Goal: Transaction & Acquisition: Purchase product/service

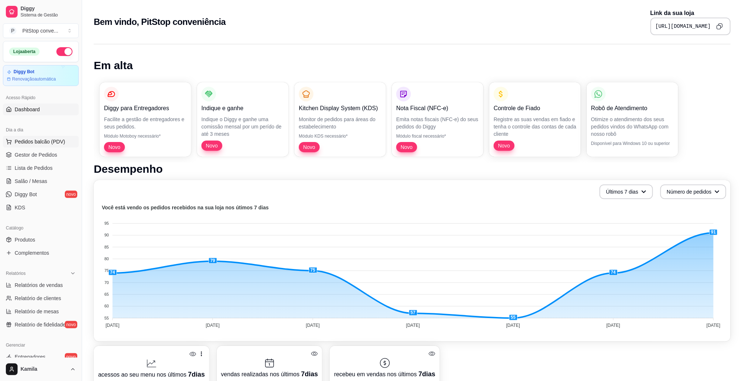
click at [36, 141] on span "Pedidos balcão (PDV)" at bounding box center [40, 141] width 51 height 7
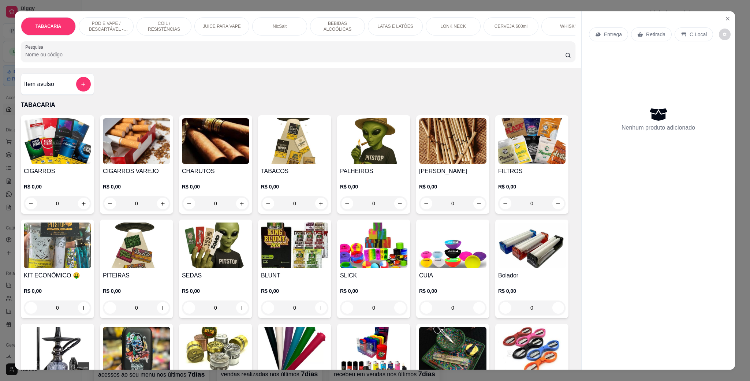
click at [263, 25] on div "NicSalt" at bounding box center [279, 26] width 55 height 18
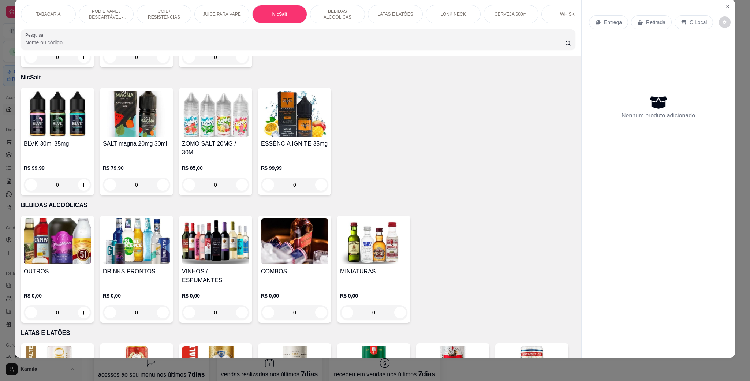
click at [205, 139] on h4 "ZOMO SALT 20MG / 30ML" at bounding box center [215, 148] width 67 height 18
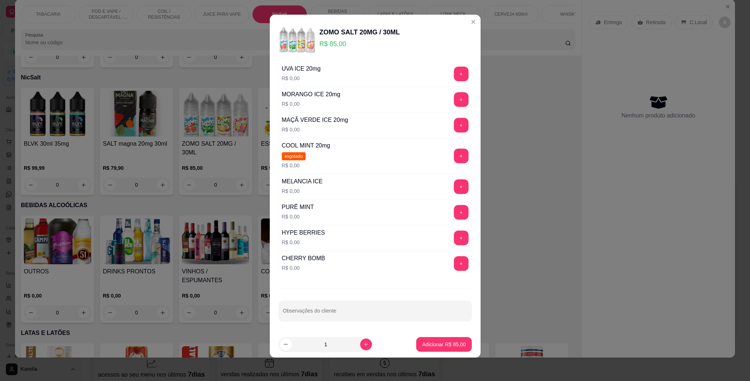
scroll to position [0, 0]
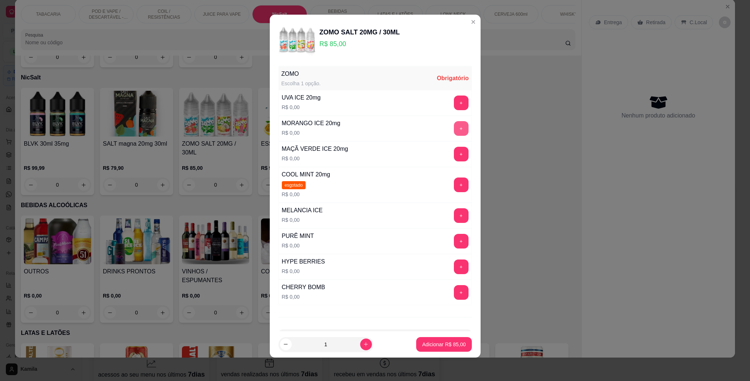
click at [454, 127] on button "+" at bounding box center [461, 128] width 15 height 15
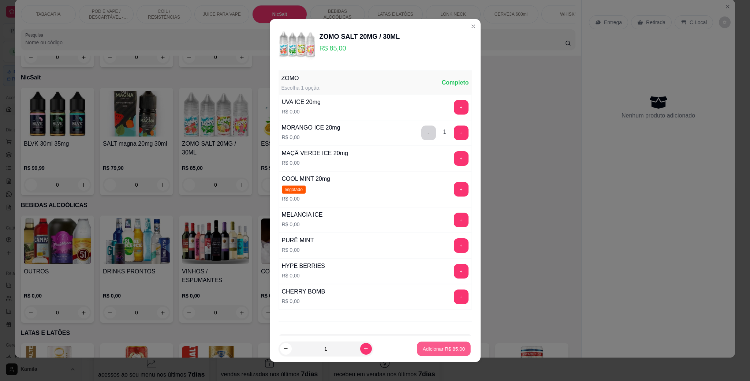
click at [442, 344] on button "Adicionar R$ 85,00" at bounding box center [444, 349] width 54 height 14
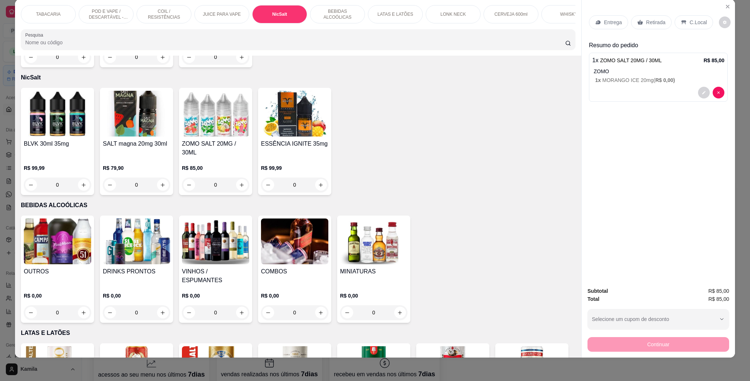
click at [690, 21] on p "C.Local" at bounding box center [698, 22] width 17 height 7
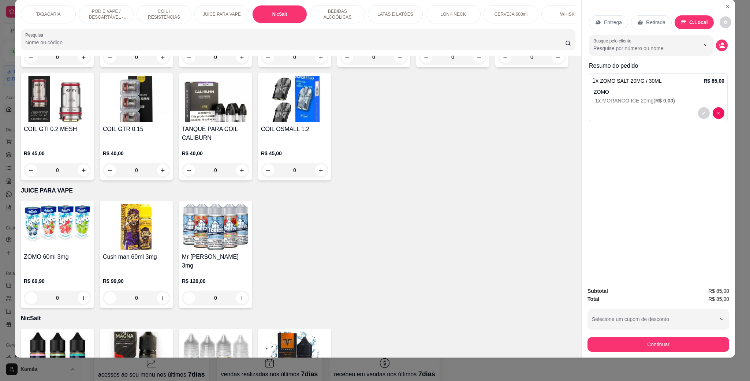
scroll to position [938, 0]
click at [641, 346] on button "Continuar" at bounding box center [659, 344] width 142 height 15
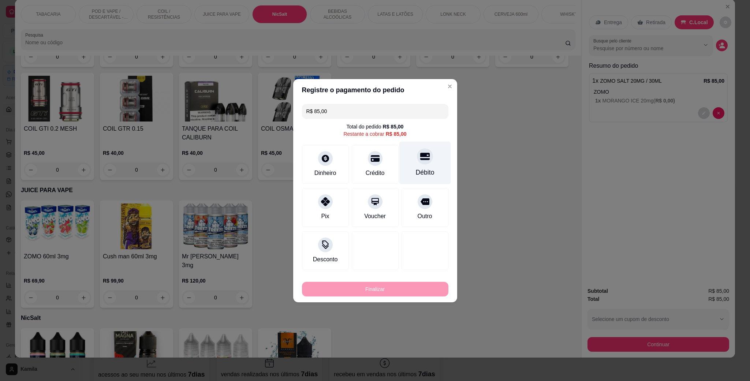
click at [411, 162] on div "Débito" at bounding box center [425, 162] width 52 height 43
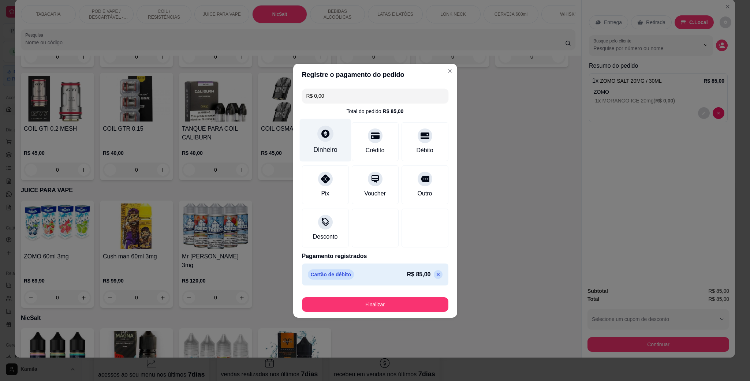
click at [334, 150] on div "Dinheiro" at bounding box center [325, 150] width 24 height 10
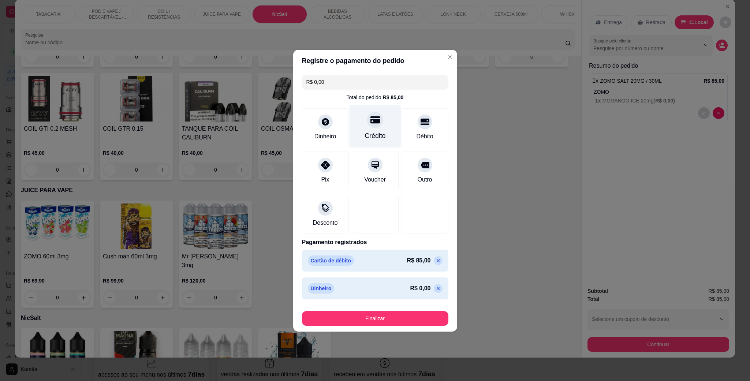
click at [363, 129] on div "Crédito" at bounding box center [375, 126] width 52 height 43
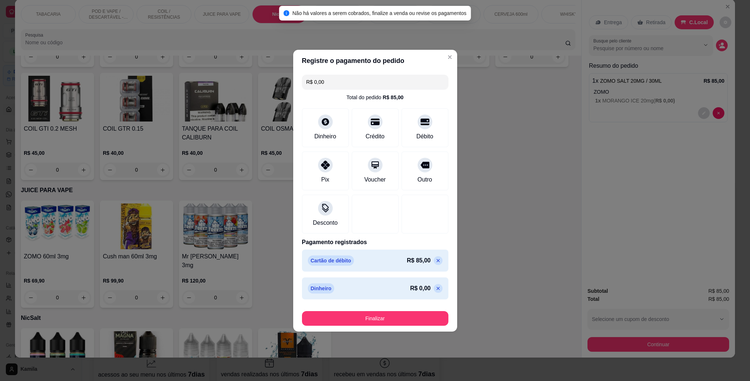
click at [435, 258] on icon at bounding box center [438, 261] width 6 height 6
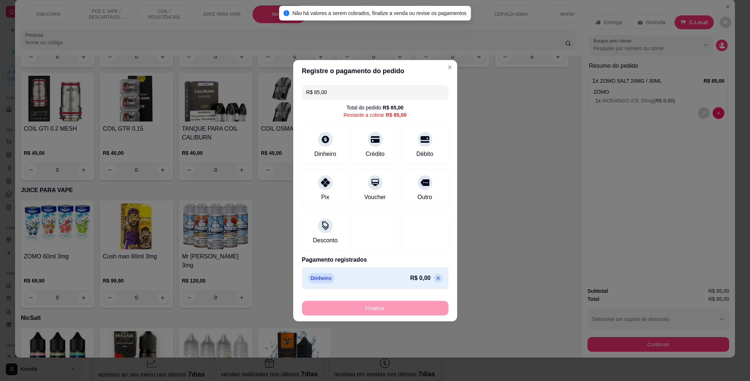
click at [435, 279] on icon at bounding box center [438, 278] width 6 height 6
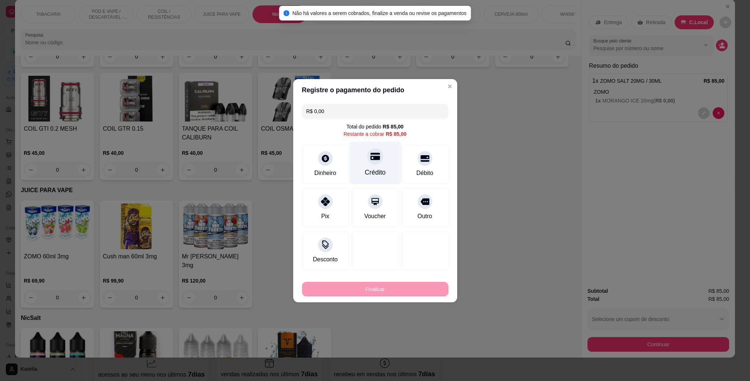
click at [377, 173] on div "Crédito" at bounding box center [375, 173] width 21 height 10
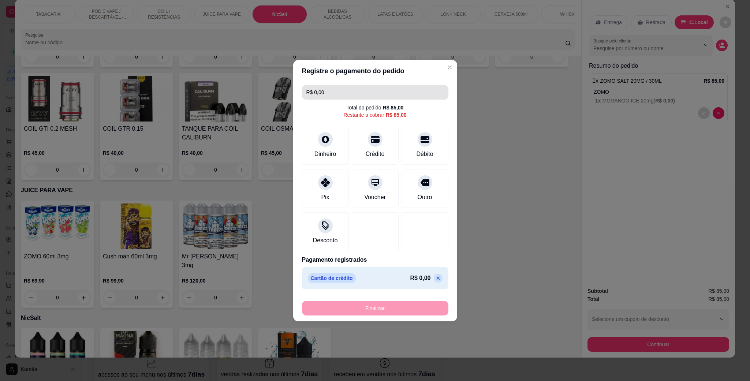
click at [321, 88] on input "R$ 0,00" at bounding box center [375, 92] width 138 height 15
drag, startPoint x: 329, startPoint y: 91, endPoint x: 279, endPoint y: 92, distance: 49.8
click at [279, 92] on div "Registre o pagamento do pedido R$ 0,00 Total do pedido R$ 85,00 Restante a cobr…" at bounding box center [375, 190] width 750 height 381
click at [435, 277] on icon at bounding box center [438, 278] width 6 height 6
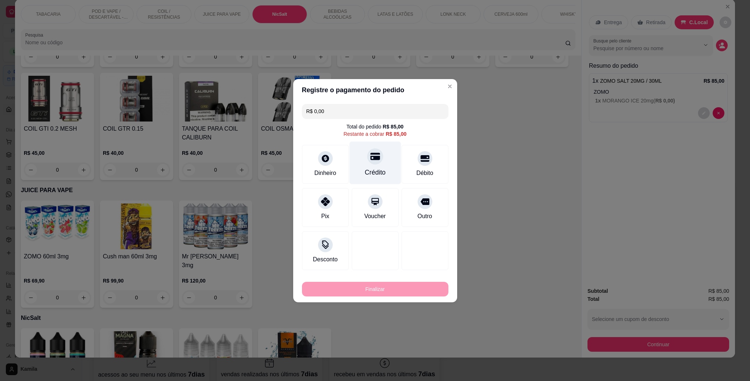
click at [380, 164] on div "Crédito" at bounding box center [375, 162] width 52 height 43
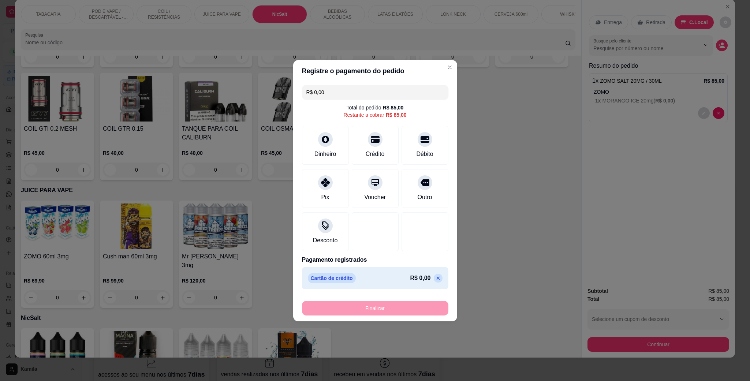
click at [387, 309] on div "Finalizar" at bounding box center [375, 308] width 146 height 15
click at [334, 89] on input "R$ 0,00" at bounding box center [375, 92] width 138 height 15
click at [371, 132] on div at bounding box center [375, 137] width 16 height 16
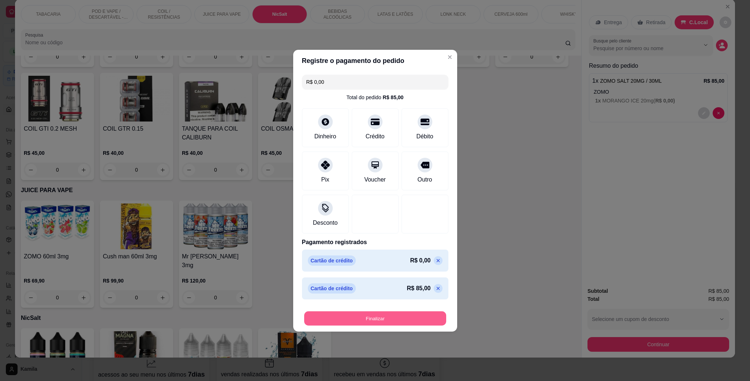
click at [373, 321] on button "Finalizar" at bounding box center [375, 318] width 142 height 14
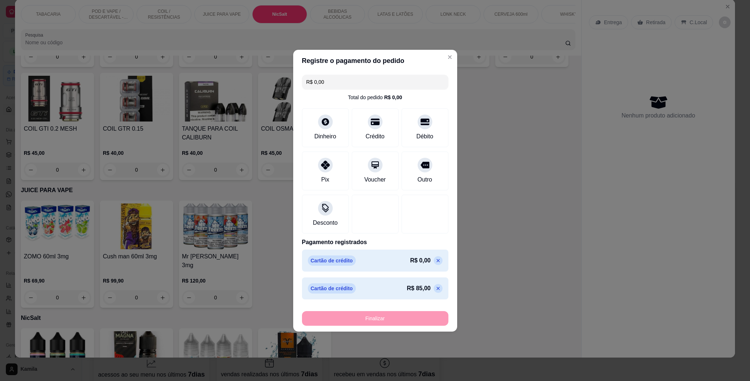
type input "-R$ 85,00"
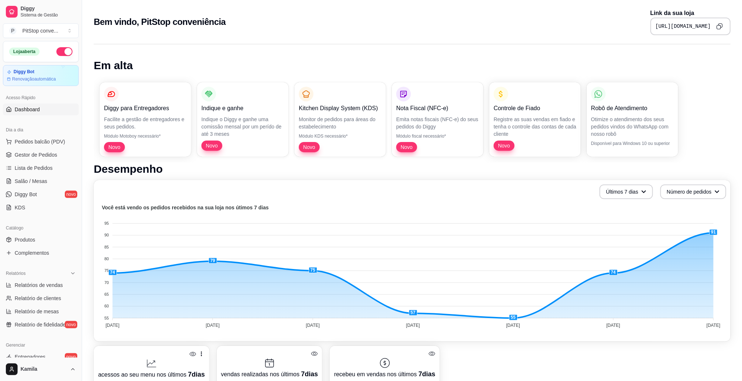
click at [522, 108] on p "Controle de Fiado" at bounding box center [535, 108] width 83 height 9
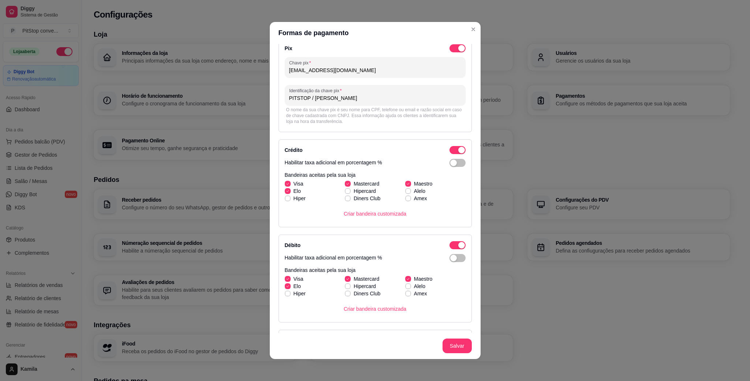
scroll to position [89, 0]
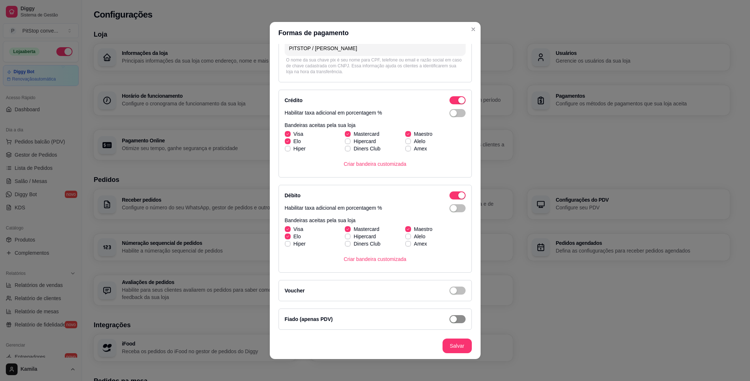
click at [450, 319] on div "button" at bounding box center [453, 319] width 7 height 7
click at [452, 347] on footer "Salvar" at bounding box center [375, 346] width 211 height 26
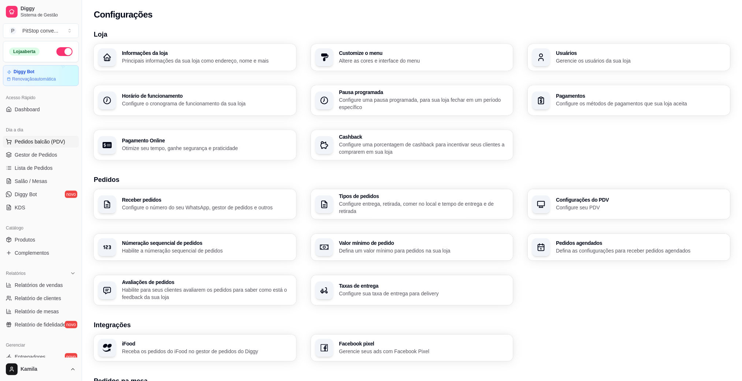
click at [43, 145] on span "Pedidos balcão (PDV)" at bounding box center [40, 141] width 51 height 7
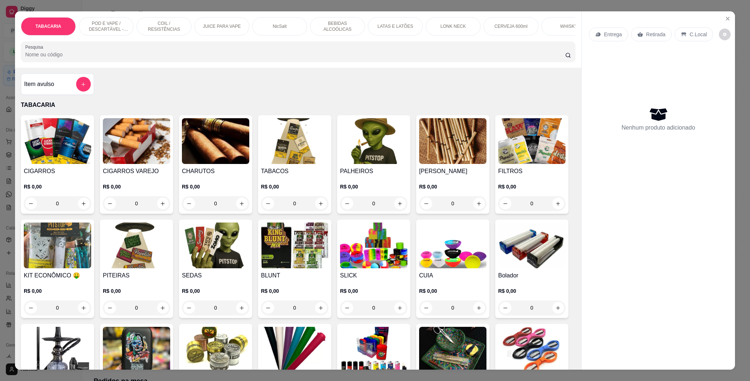
click at [109, 13] on div "TABACARIA POD E VAPE / DESCARTÁVEL - RECARREGAVEL COIL / RESISTÊNCIAS JUICE PAR…" at bounding box center [298, 39] width 566 height 56
click at [110, 18] on div "POD E VAPE / DESCARTÁVEL - RECARREGAVEL" at bounding box center [106, 26] width 55 height 18
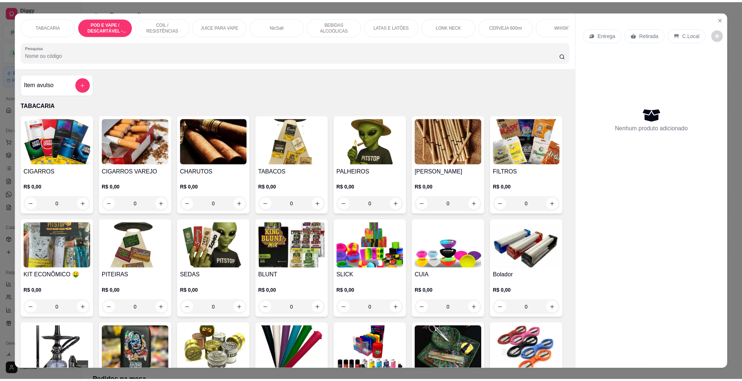
scroll to position [12, 0]
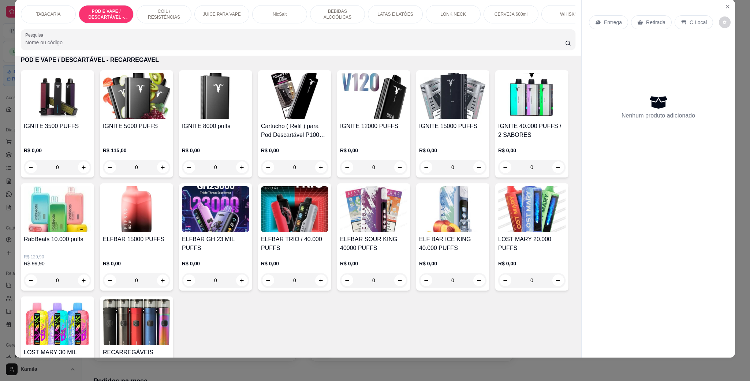
click at [118, 131] on h4 "IGNITE 5000 PUFFS" at bounding box center [136, 126] width 67 height 9
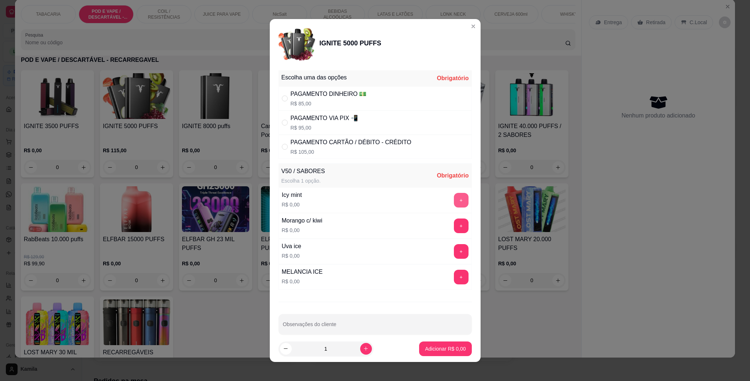
click at [454, 200] on button "+" at bounding box center [461, 200] width 15 height 15
click at [284, 123] on div "" at bounding box center [286, 123] width 9 height 8
radio input "true"
click at [429, 348] on p "Adicionar R$ 95,00" at bounding box center [444, 348] width 42 height 7
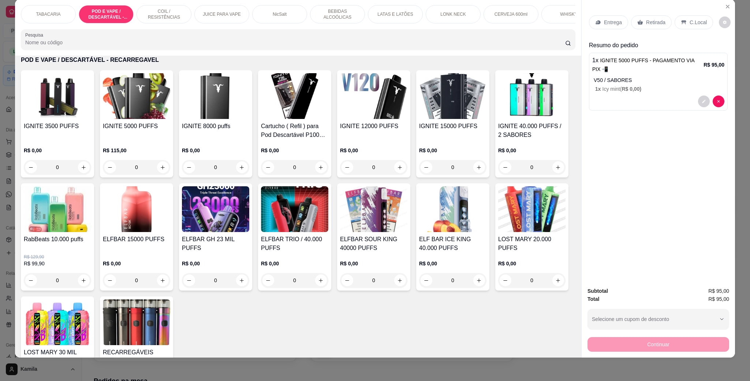
click at [690, 23] on p "C.Local" at bounding box center [698, 22] width 17 height 7
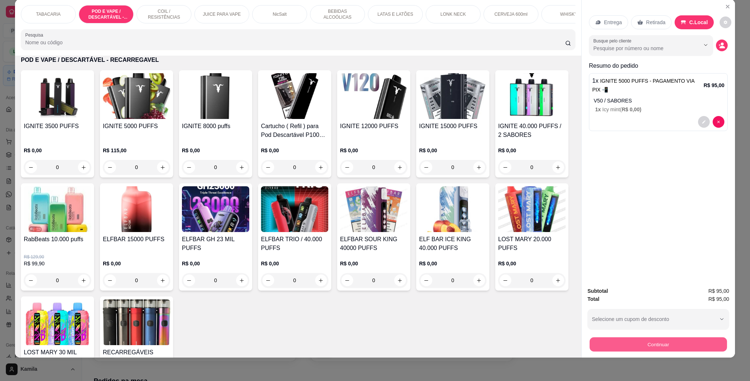
click at [645, 341] on button "Continuar" at bounding box center [658, 344] width 137 height 14
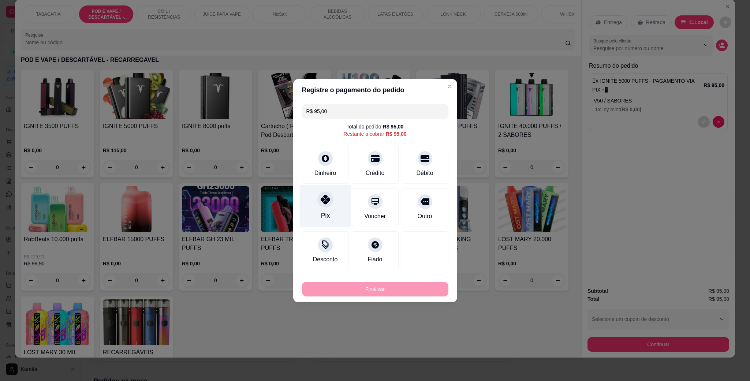
click at [332, 198] on div "Pix" at bounding box center [325, 206] width 52 height 43
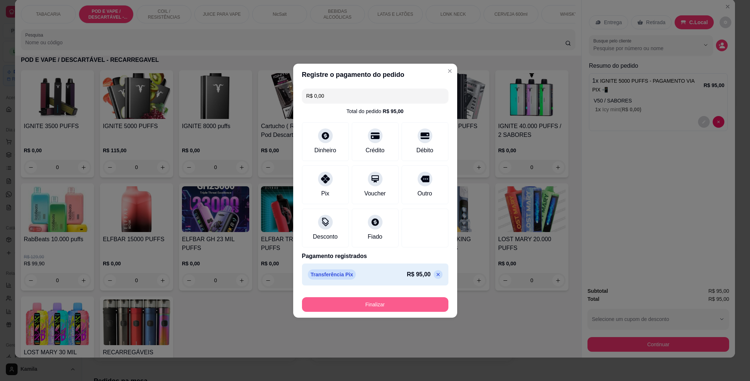
click at [382, 301] on button "Finalizar" at bounding box center [375, 304] width 146 height 15
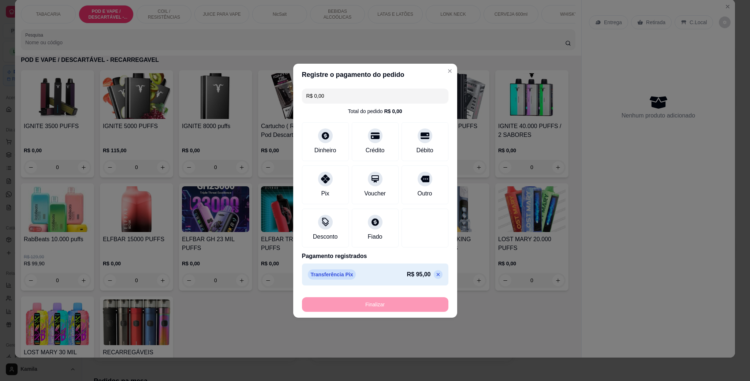
type input "-R$ 95,00"
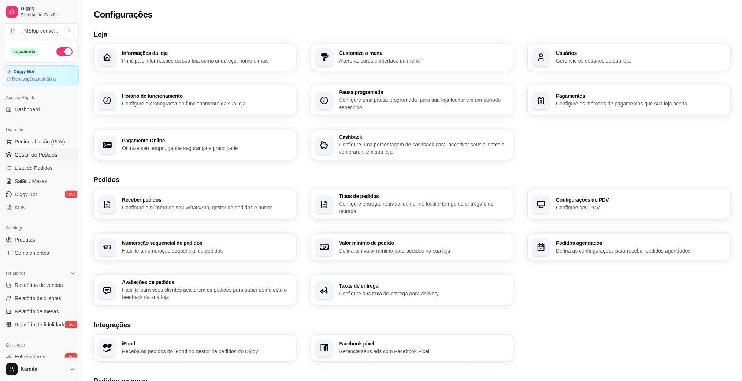
click at [36, 153] on span "Gestor de Pedidos" at bounding box center [36, 154] width 42 height 7
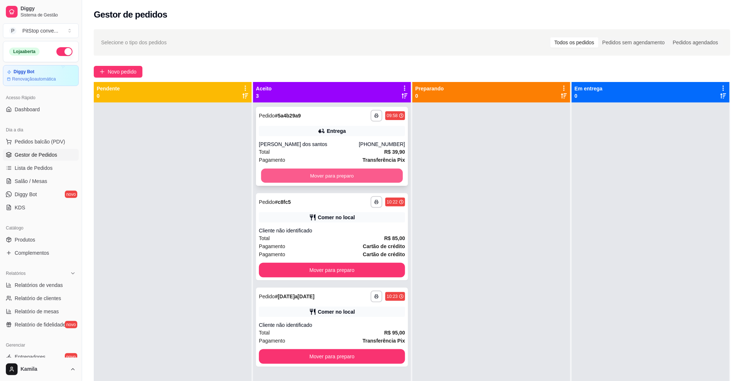
click at [327, 175] on button "Mover para preparo" at bounding box center [332, 176] width 142 height 14
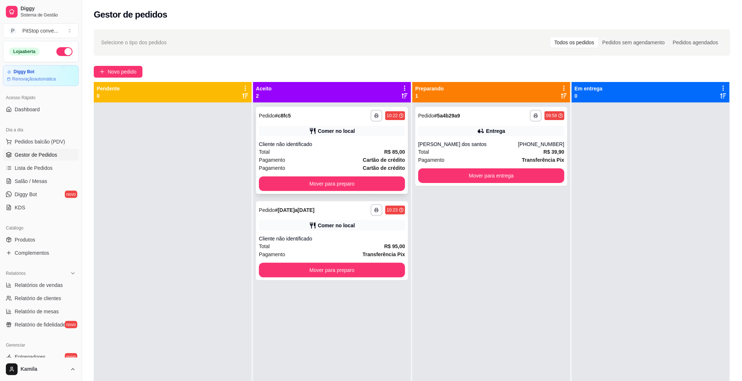
click at [321, 141] on div "Cliente não identificado" at bounding box center [332, 144] width 146 height 7
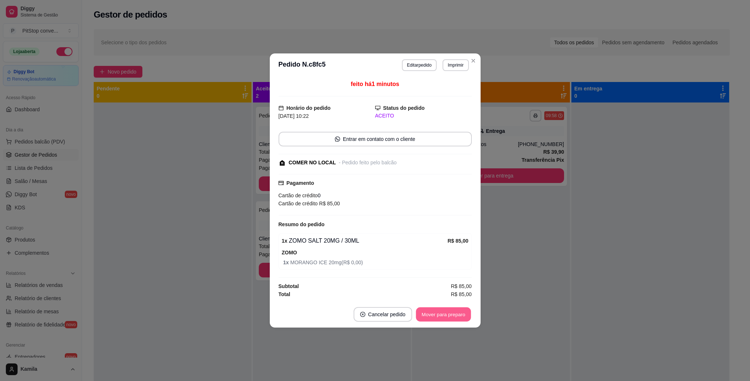
click at [444, 313] on button "Mover para preparo" at bounding box center [443, 315] width 55 height 14
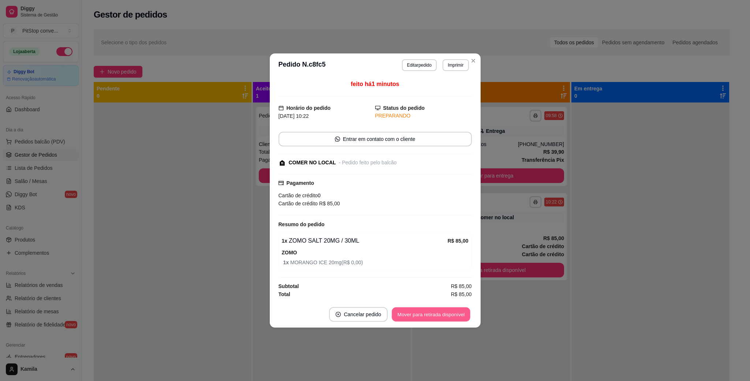
click at [444, 313] on button "Mover para retirada disponível" at bounding box center [431, 315] width 78 height 14
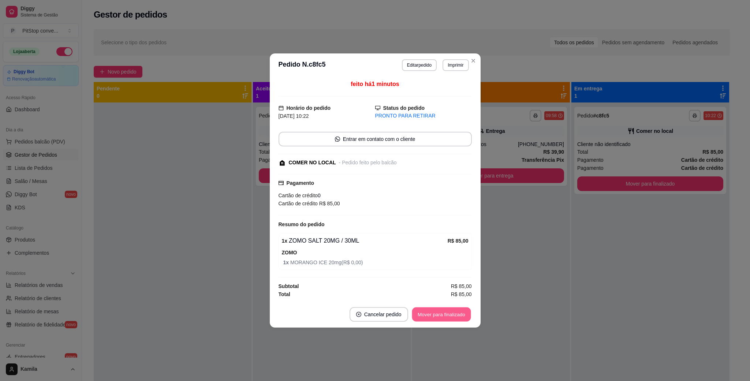
click at [445, 314] on button "Mover para finalizado" at bounding box center [441, 315] width 59 height 14
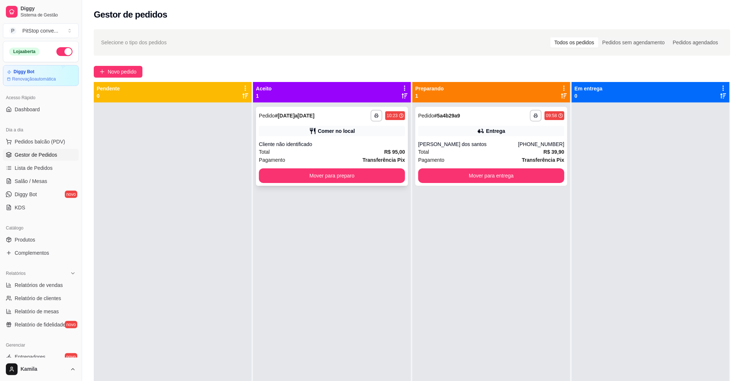
click at [301, 141] on div "Cliente não identificado" at bounding box center [332, 144] width 146 height 7
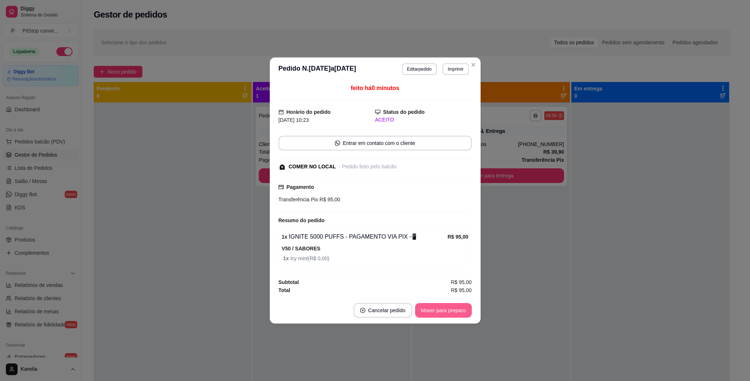
click at [430, 308] on button "Mover para preparo" at bounding box center [443, 310] width 57 height 15
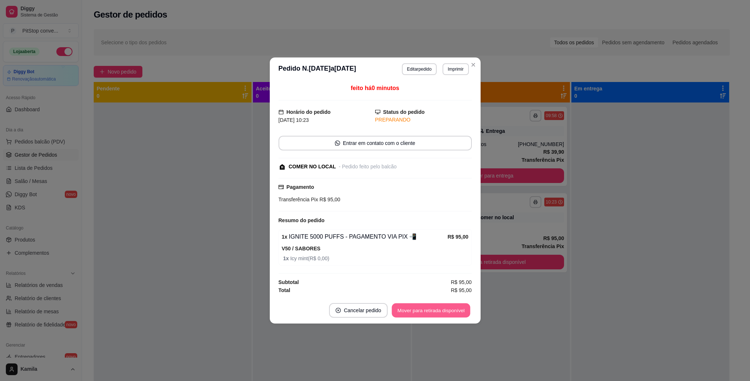
click at [443, 311] on button "Mover para retirada disponível" at bounding box center [431, 311] width 78 height 14
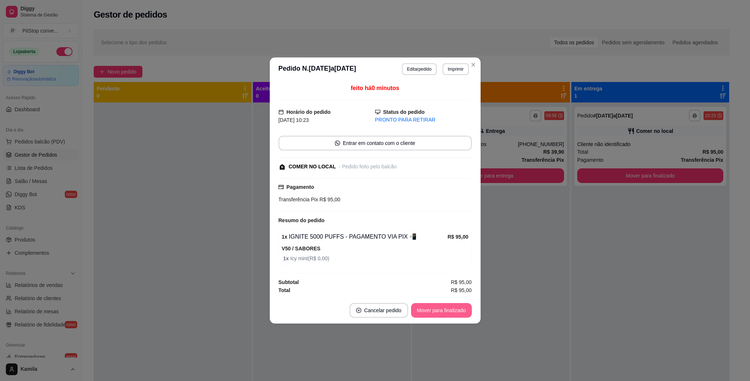
click at [445, 317] on button "Mover para finalizado" at bounding box center [441, 310] width 61 height 15
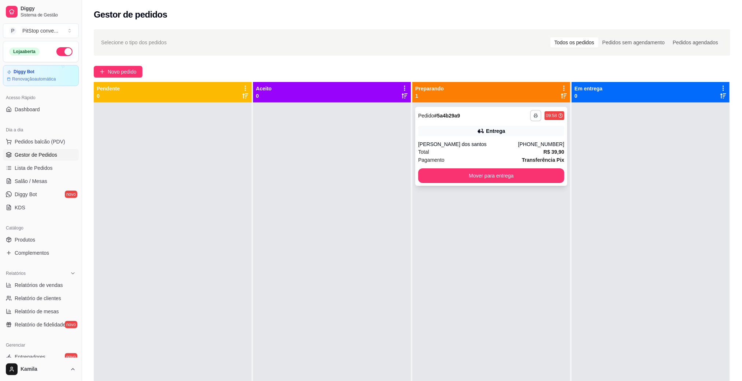
click at [532, 119] on button "button" at bounding box center [535, 115] width 11 height 11
click at [512, 137] on button "IMPRESSORA" at bounding box center [510, 140] width 51 height 11
click at [491, 130] on div "Entrega" at bounding box center [495, 130] width 19 height 7
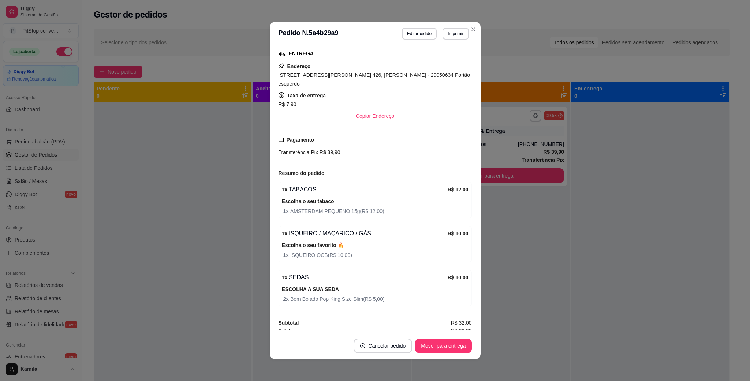
scroll to position [1, 0]
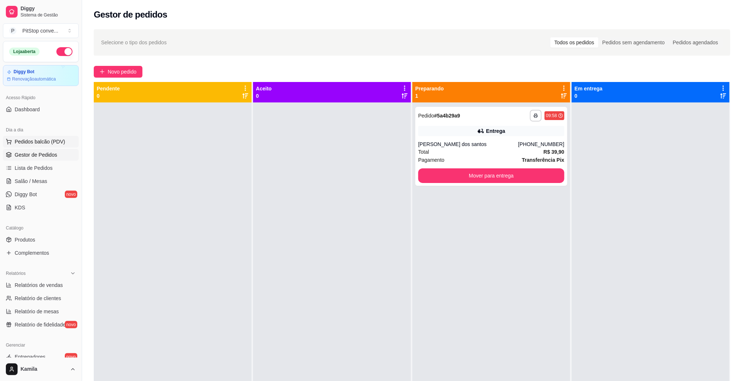
click at [30, 146] on button "Pedidos balcão (PDV)" at bounding box center [41, 142] width 76 height 12
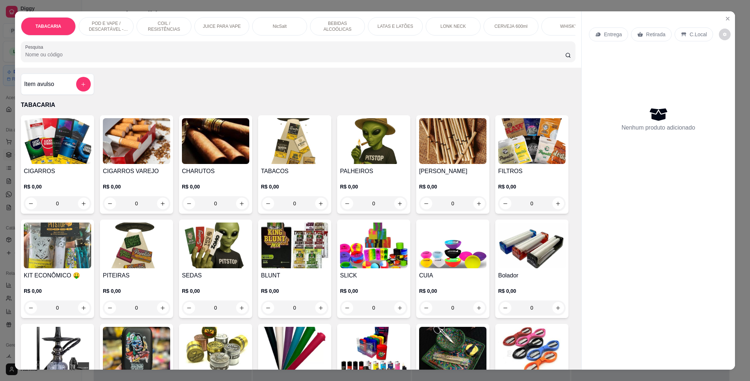
click at [113, 25] on p "POD E VAPE / DESCARTÁVEL - RECARREGAVEL" at bounding box center [106, 27] width 42 height 12
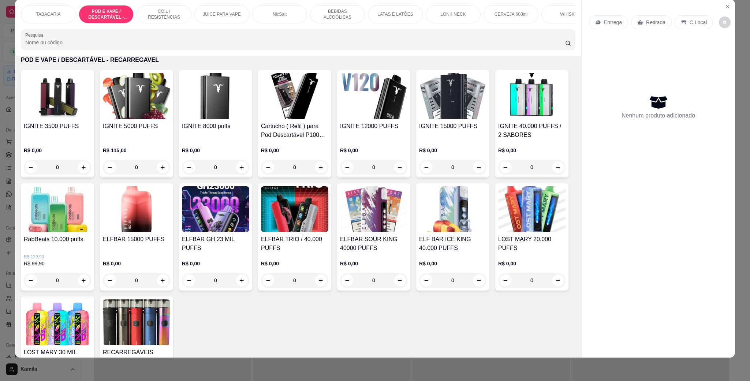
click at [135, 131] on h4 "IGNITE 5000 PUFFS" at bounding box center [136, 126] width 67 height 9
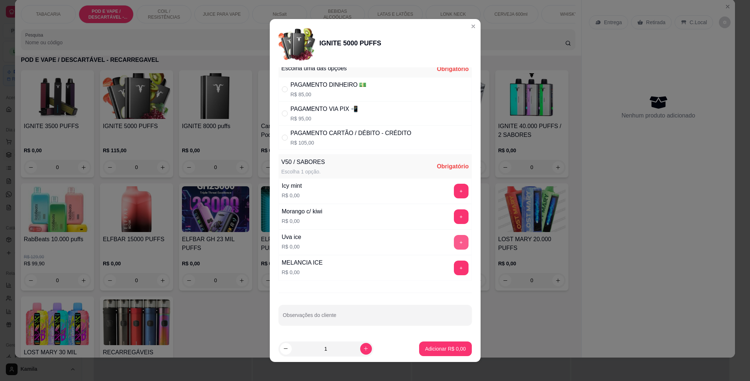
click at [454, 240] on button "+" at bounding box center [461, 242] width 15 height 15
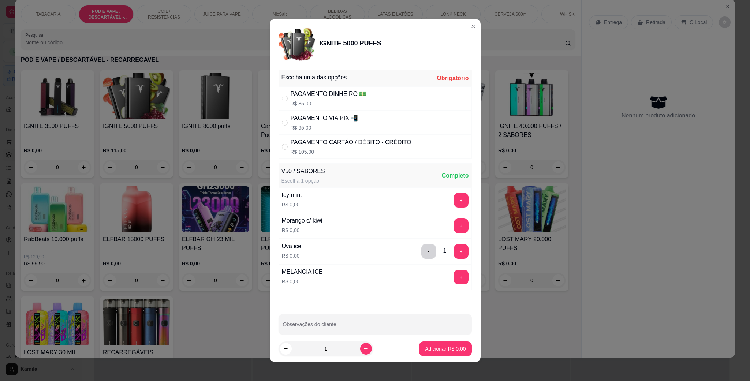
click at [335, 100] on p "R$ 85,00" at bounding box center [329, 103] width 76 height 7
radio input "true"
click at [423, 346] on p "Adicionar R$ 85,00" at bounding box center [444, 348] width 42 height 7
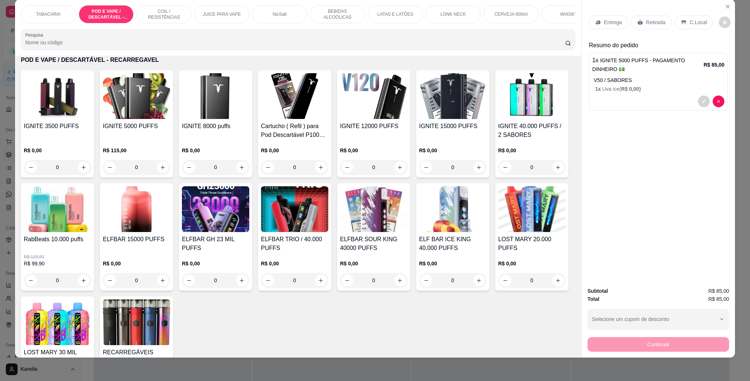
click at [683, 22] on div "C.Local" at bounding box center [694, 22] width 38 height 14
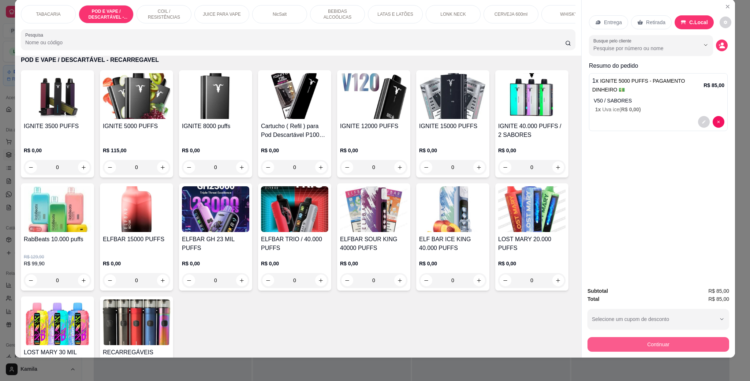
click at [656, 343] on button "Continuar" at bounding box center [659, 344] width 142 height 15
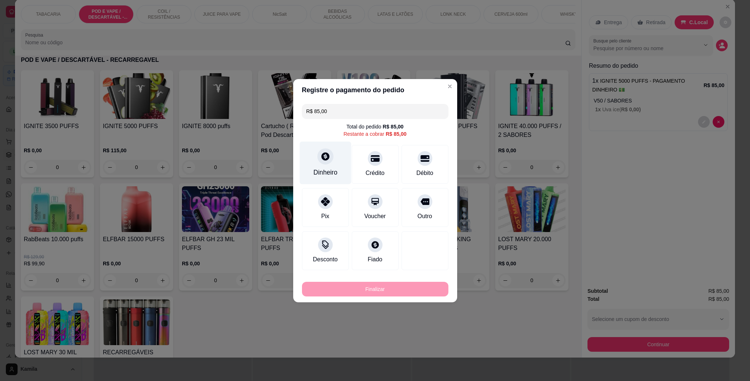
click at [333, 165] on div "Dinheiro" at bounding box center [325, 162] width 52 height 43
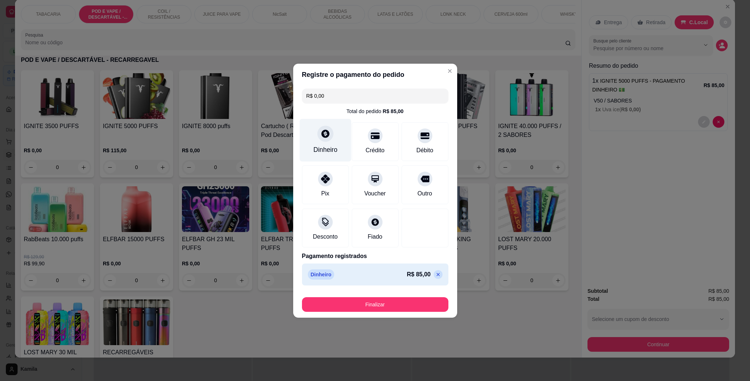
click at [335, 145] on div "Dinheiro" at bounding box center [325, 150] width 24 height 10
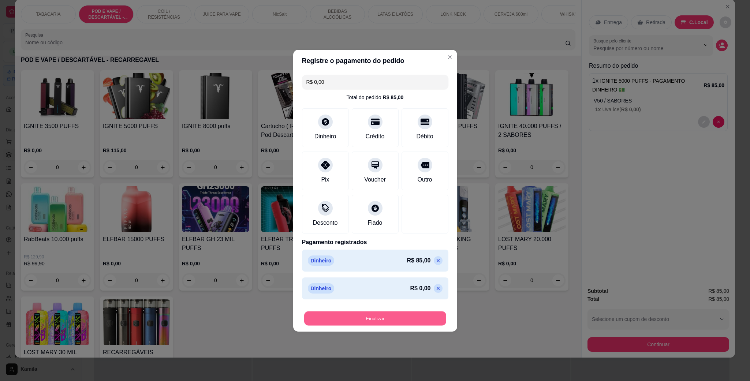
click at [386, 316] on button "Finalizar" at bounding box center [375, 318] width 142 height 14
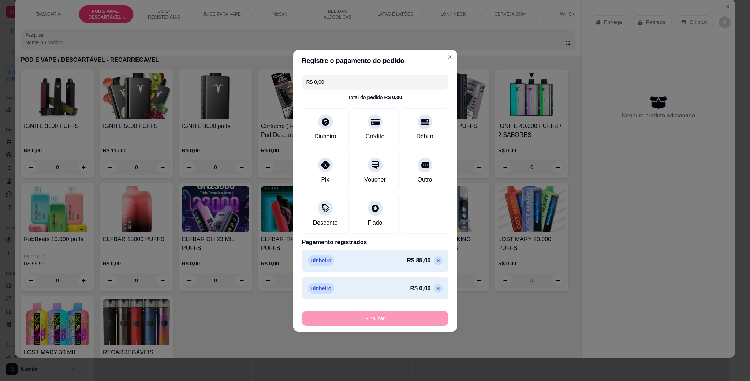
type input "-R$ 85,00"
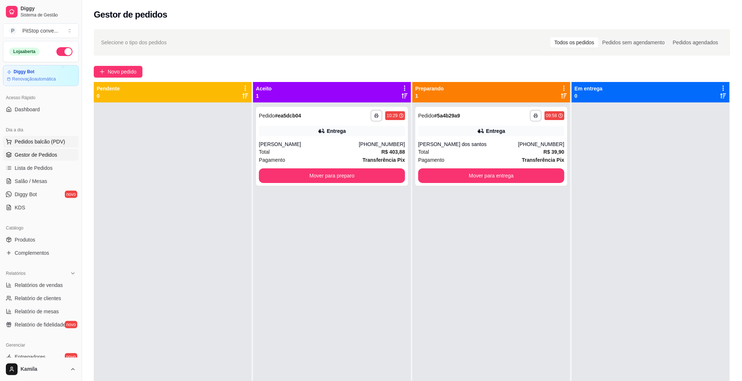
click at [52, 140] on span "Pedidos balcão (PDV)" at bounding box center [40, 141] width 51 height 7
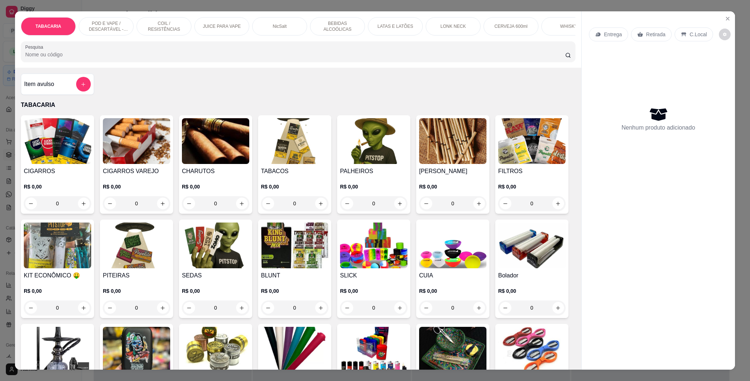
click at [110, 24] on p "POD E VAPE / DESCARTÁVEL - RECARREGAVEL" at bounding box center [106, 27] width 42 height 12
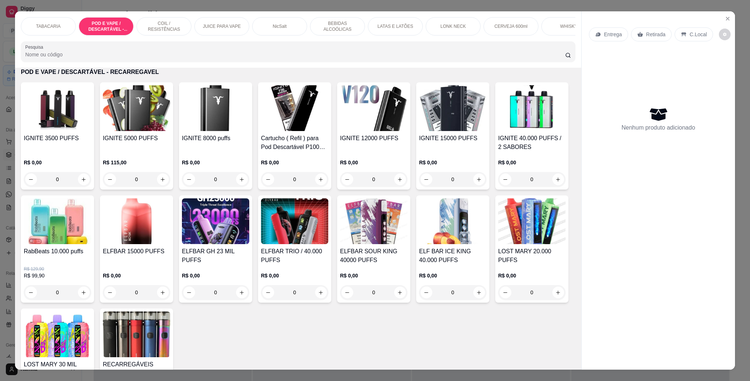
scroll to position [12, 0]
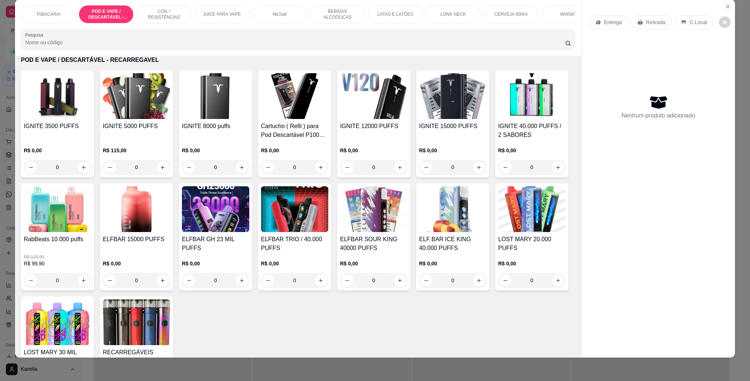
click at [91, 232] on img at bounding box center [57, 209] width 67 height 46
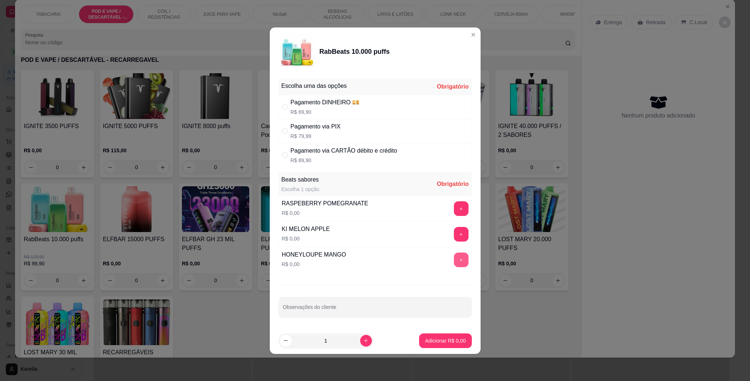
click at [454, 260] on button "+" at bounding box center [461, 260] width 15 height 15
click at [343, 150] on div "Pagamento via CARTÃO débito e crédito" at bounding box center [344, 150] width 107 height 9
radio input "true"
click at [424, 338] on button "Adicionar R$ 89,90" at bounding box center [443, 341] width 55 height 15
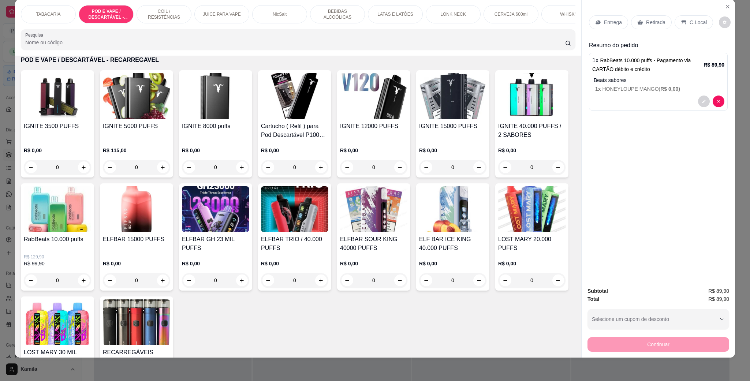
click at [683, 28] on div "C.Local" at bounding box center [694, 22] width 38 height 14
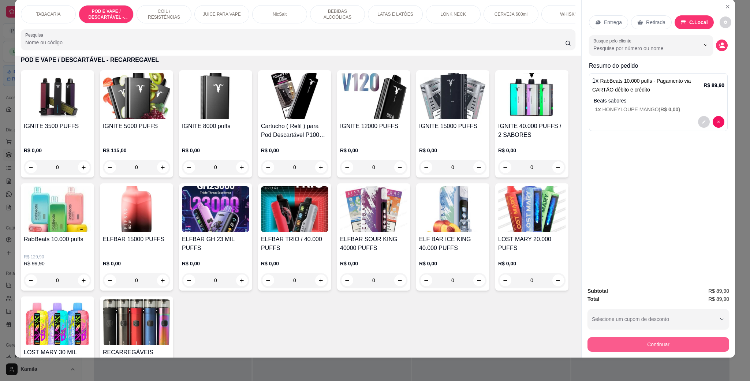
click at [661, 339] on button "Continuar" at bounding box center [659, 344] width 142 height 15
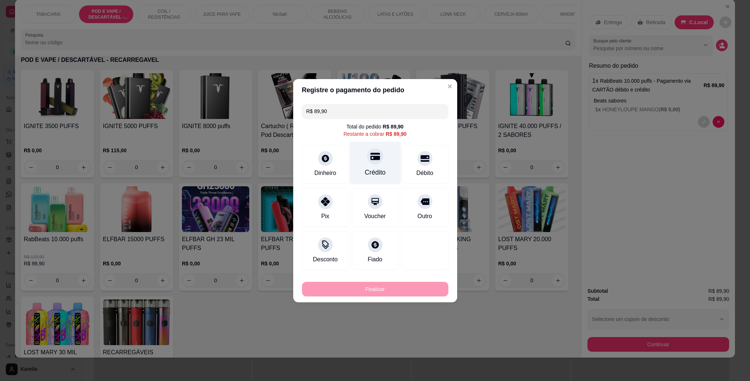
click at [382, 162] on div "Crédito" at bounding box center [375, 162] width 52 height 43
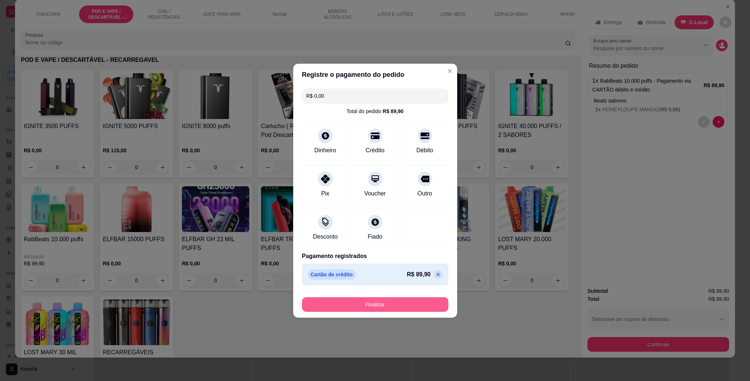
click at [373, 300] on button "Finalizar" at bounding box center [375, 304] width 146 height 15
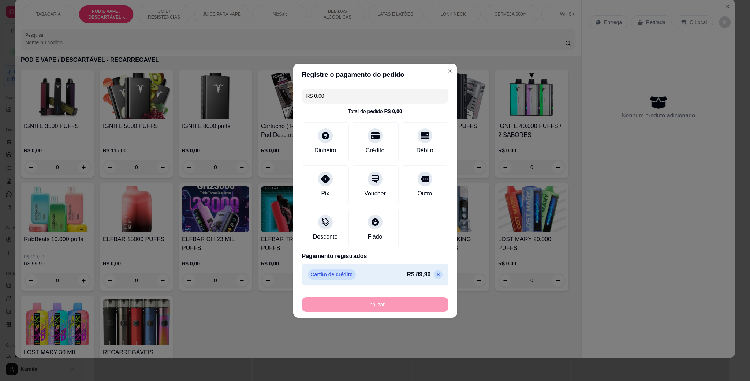
type input "-R$ 89,90"
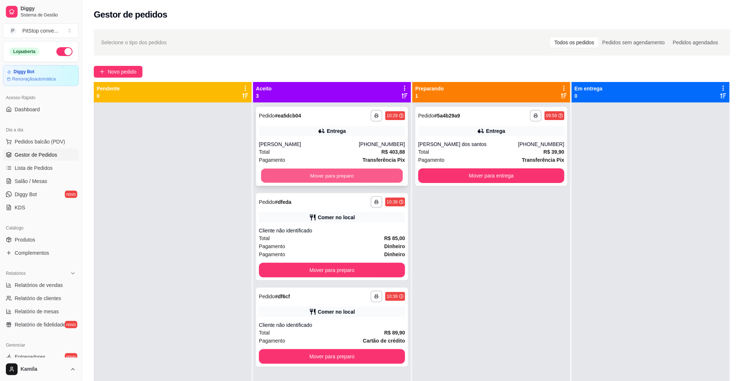
click at [348, 173] on button "Mover para preparo" at bounding box center [332, 176] width 142 height 14
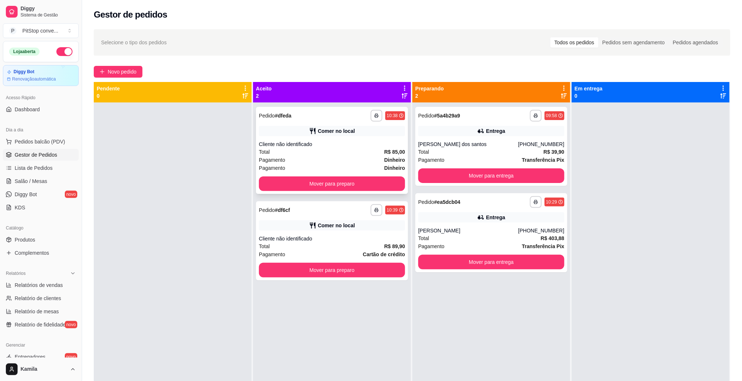
click at [341, 148] on div "Cliente não identificado" at bounding box center [332, 144] width 146 height 7
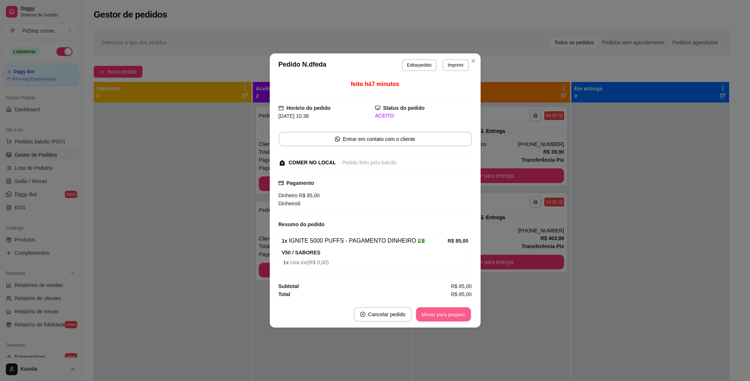
click at [434, 311] on button "Mover para preparo" at bounding box center [443, 315] width 55 height 14
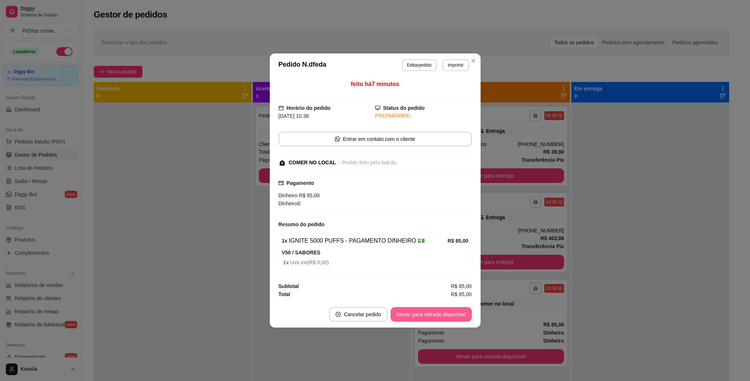
click at [434, 311] on button "Mover para retirada disponível" at bounding box center [431, 314] width 81 height 15
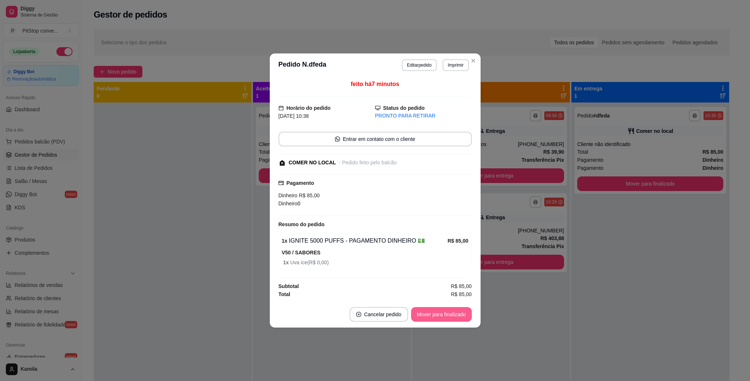
click at [436, 313] on button "Mover para finalizado" at bounding box center [441, 314] width 61 height 15
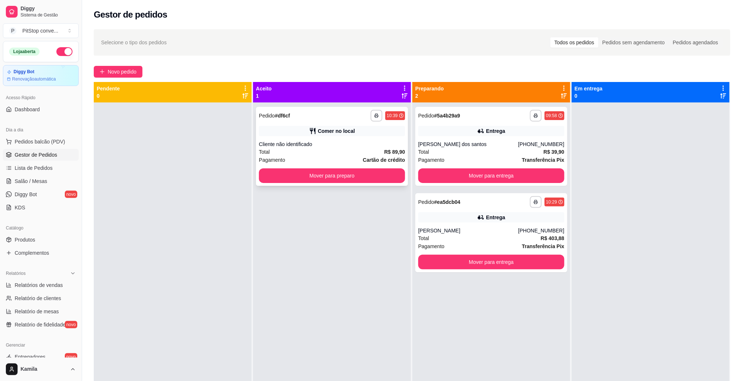
click at [323, 130] on div "Comer no local" at bounding box center [336, 130] width 37 height 7
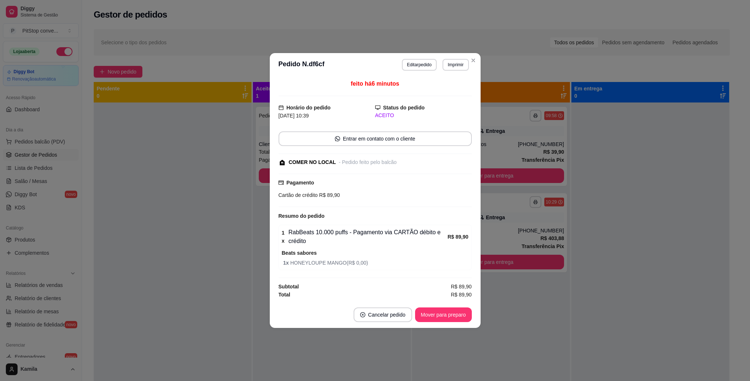
click at [429, 314] on button "Mover para preparo" at bounding box center [443, 315] width 57 height 15
click at [429, 314] on div "Mover para preparo" at bounding box center [438, 315] width 67 height 15
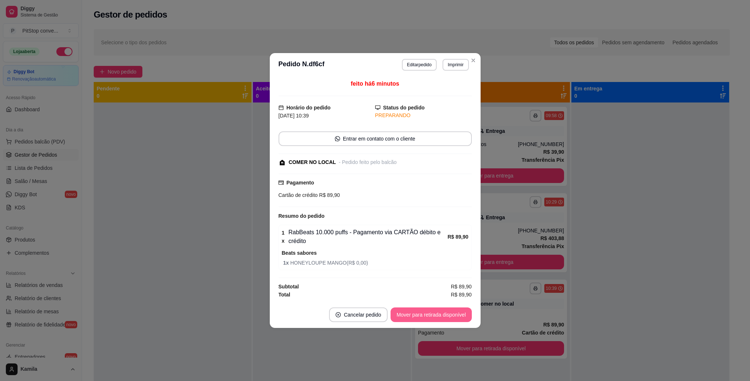
click at [429, 314] on button "Mover para retirada disponível" at bounding box center [431, 315] width 81 height 15
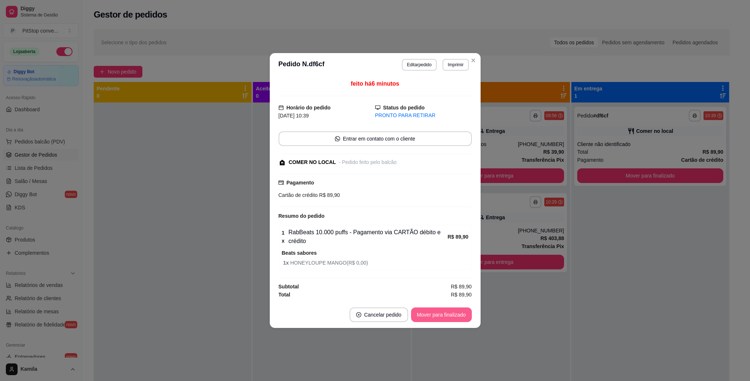
click at [429, 314] on button "Mover para finalizado" at bounding box center [441, 315] width 61 height 15
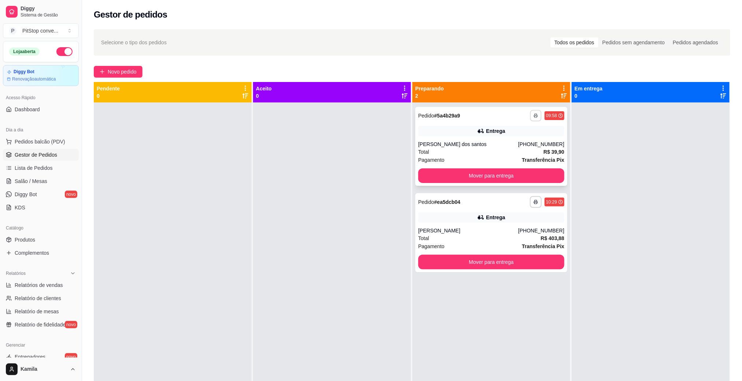
click at [533, 118] on icon "button" at bounding box center [535, 115] width 4 height 4
click at [508, 141] on button "IMPRESSORA" at bounding box center [510, 140] width 51 height 11
click at [532, 206] on button "button" at bounding box center [535, 201] width 11 height 11
click at [526, 226] on button "IMPRESSORA" at bounding box center [510, 228] width 53 height 12
click at [48, 141] on span "Pedidos balcão (PDV)" at bounding box center [40, 141] width 51 height 7
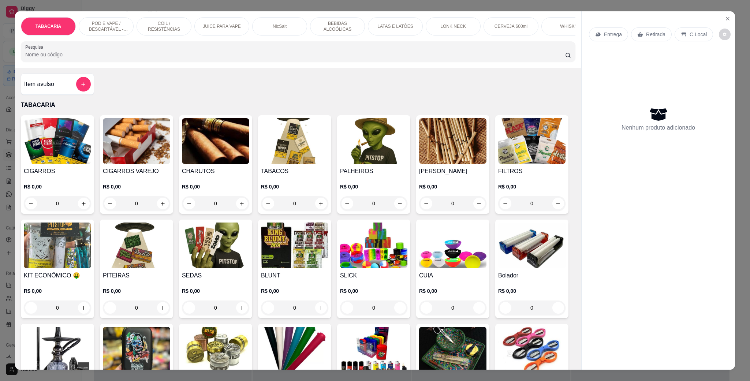
click at [115, 25] on p "POD E VAPE / DESCARTÁVEL - RECARREGAVEL" at bounding box center [106, 27] width 42 height 12
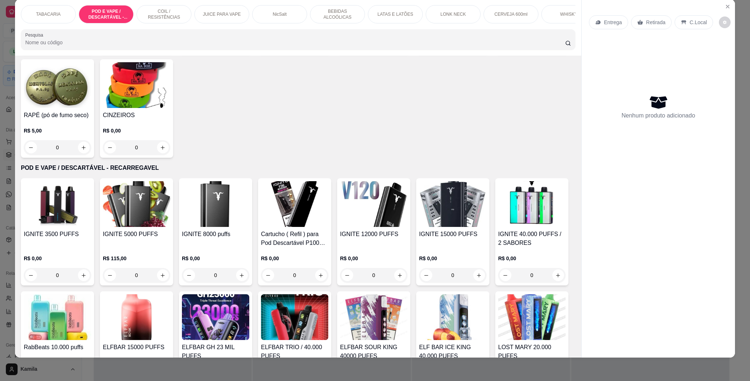
scroll to position [364, 0]
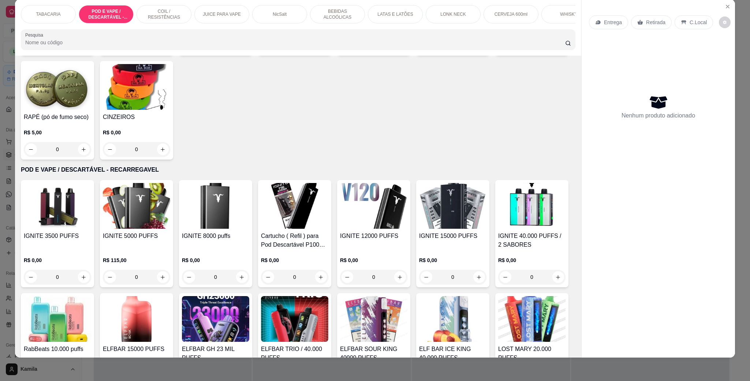
click at [63, 229] on img at bounding box center [57, 206] width 67 height 46
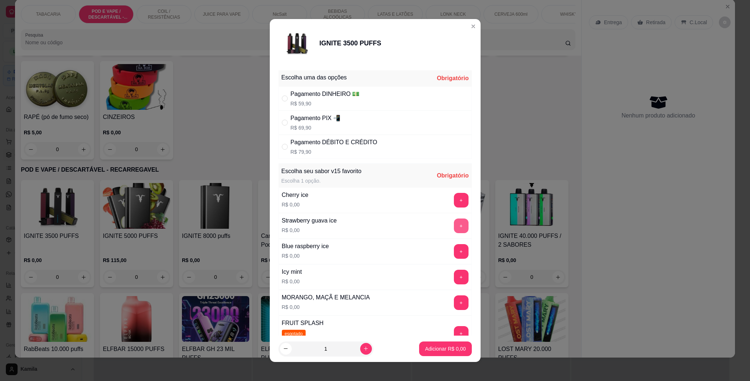
click at [454, 222] on button "+" at bounding box center [461, 226] width 15 height 15
click at [318, 142] on div "Pagamento DÉBITO E CRÉDITO" at bounding box center [334, 142] width 87 height 9
radio input "true"
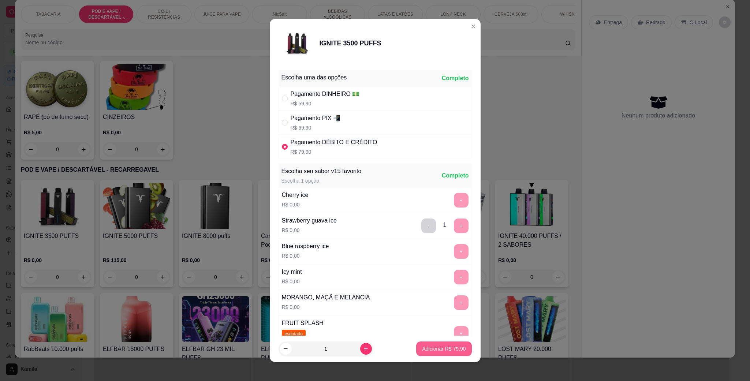
click at [434, 347] on p "Adicionar R$ 79,90" at bounding box center [444, 348] width 44 height 7
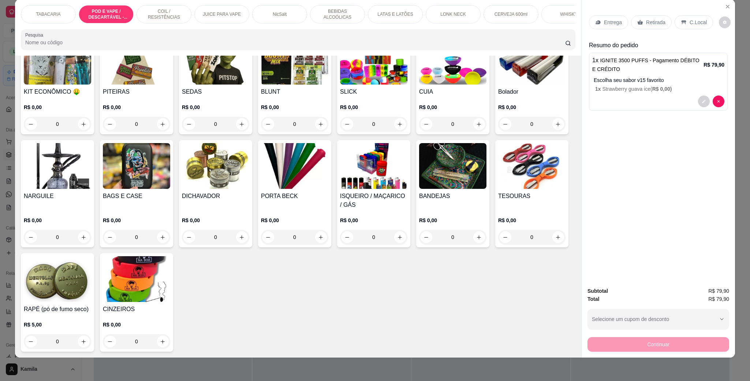
scroll to position [89, 0]
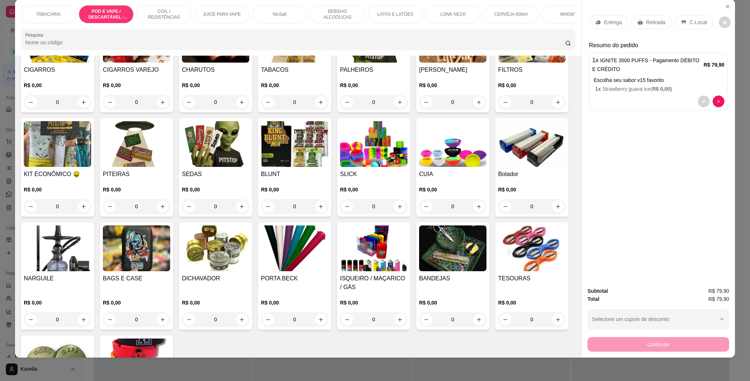
click at [93, 46] on input "Pesquisa" at bounding box center [295, 42] width 540 height 7
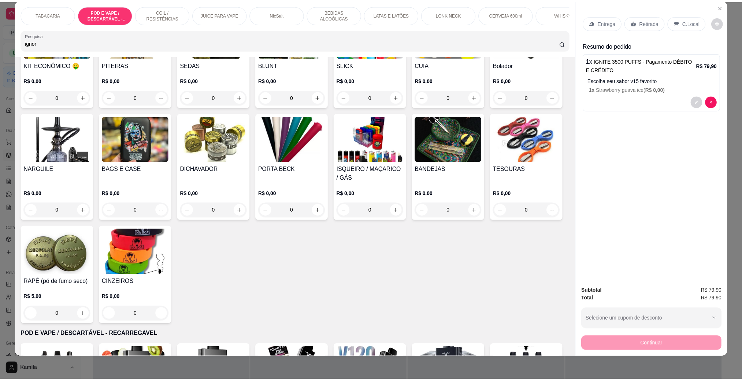
scroll to position [0, 0]
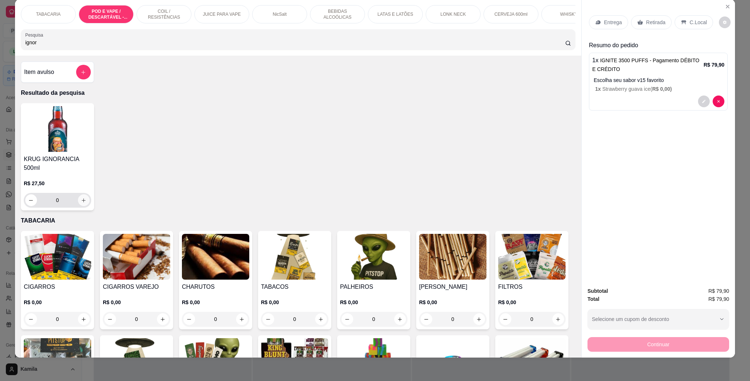
type input "ignor"
click at [79, 205] on button "increase-product-quantity" at bounding box center [84, 200] width 12 height 12
type input "1"
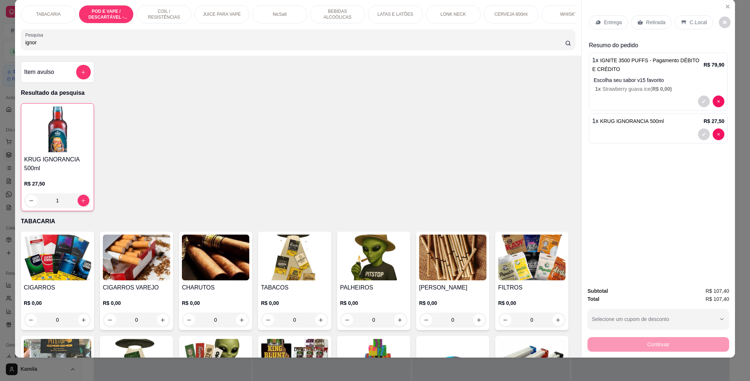
click at [683, 23] on div "C.Local" at bounding box center [694, 22] width 38 height 14
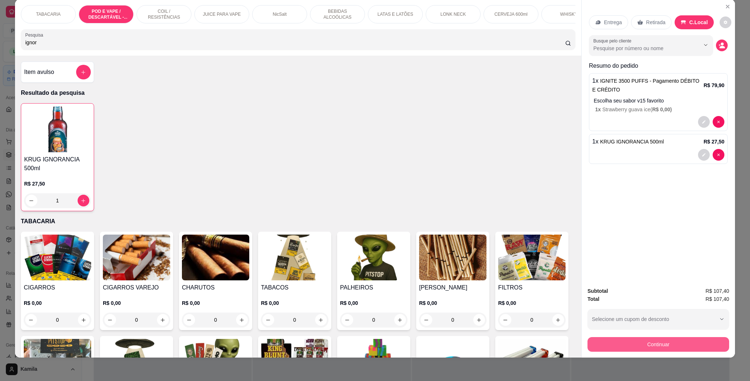
click at [656, 348] on button "Continuar" at bounding box center [659, 344] width 142 height 15
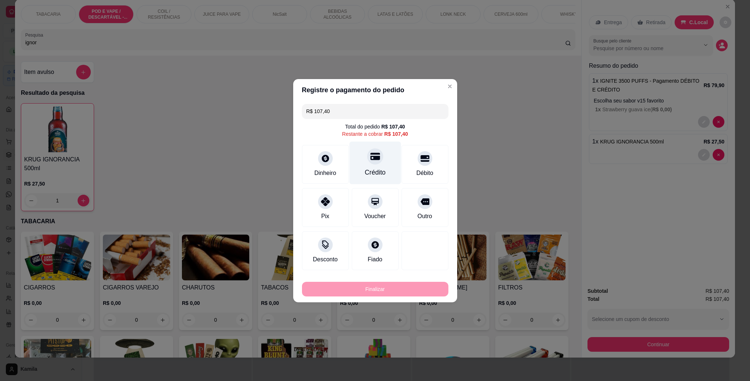
click at [377, 164] on div "Crédito" at bounding box center [375, 162] width 52 height 43
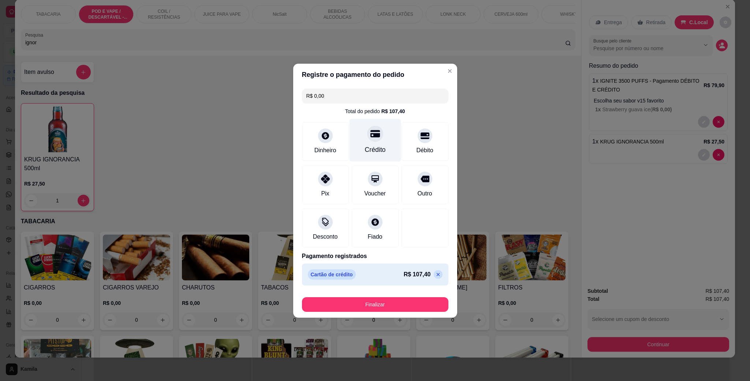
type input "R$ 0,00"
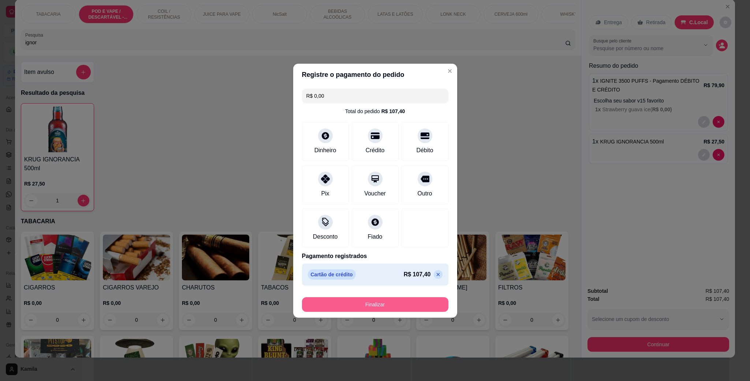
click at [367, 300] on button "Finalizar" at bounding box center [375, 304] width 146 height 15
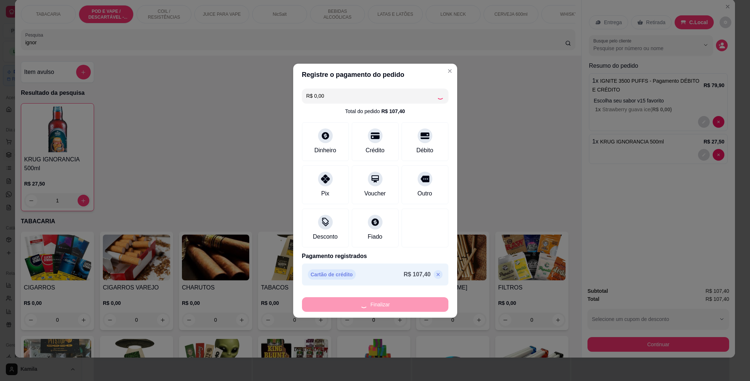
type input "0"
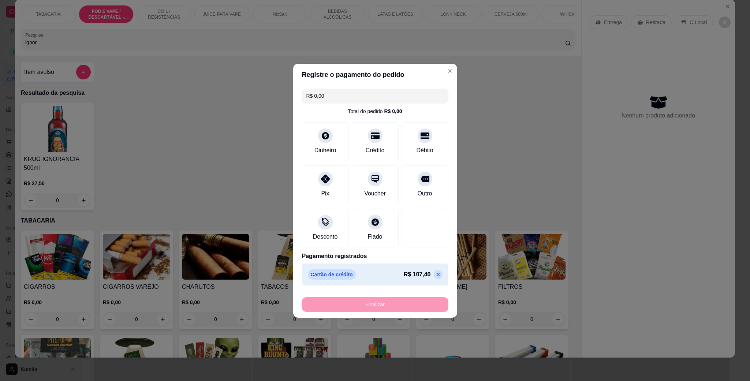
type input "-R$ 107,40"
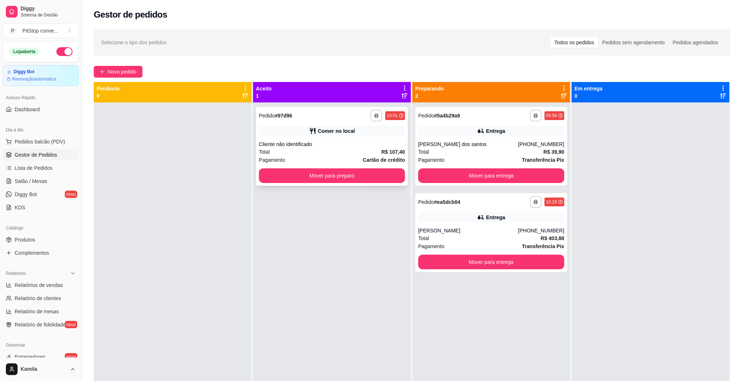
click at [349, 144] on div "Cliente não identificado" at bounding box center [332, 144] width 146 height 7
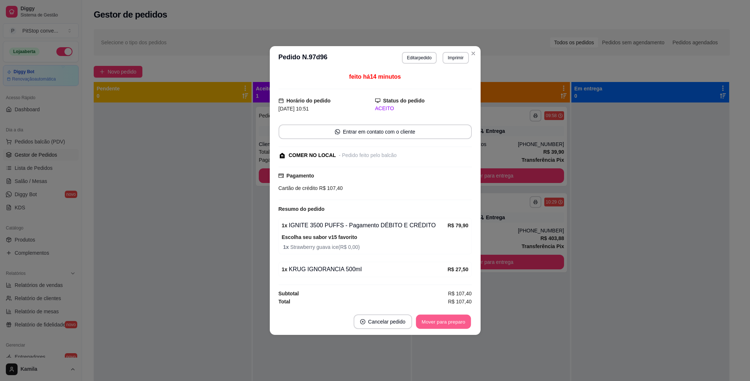
click at [450, 317] on button "Mover para preparo" at bounding box center [443, 322] width 55 height 14
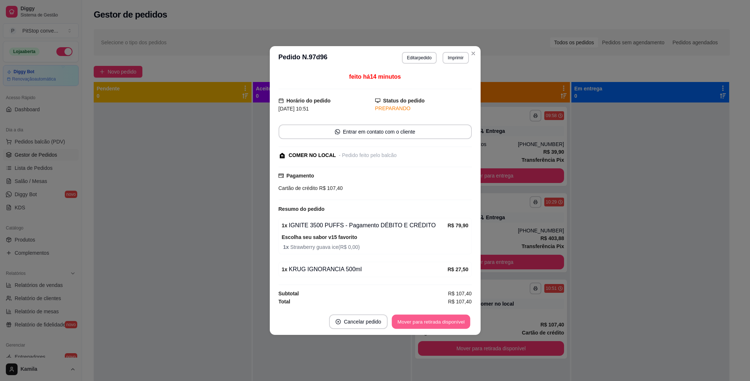
click at [451, 325] on button "Mover para retirada disponível" at bounding box center [431, 322] width 78 height 14
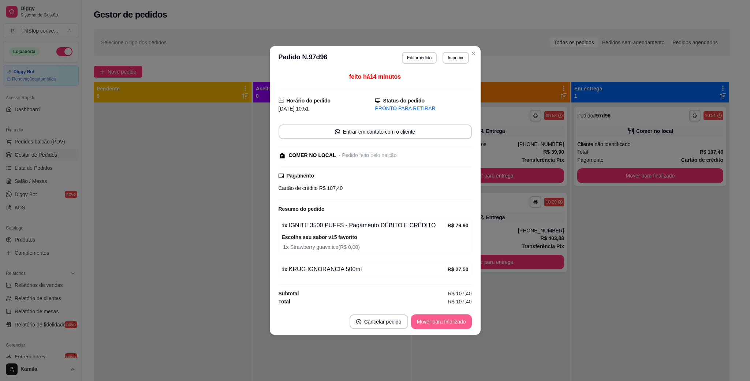
click at [448, 323] on button "Mover para finalizado" at bounding box center [441, 321] width 61 height 15
